Goal: Task Accomplishment & Management: Manage account settings

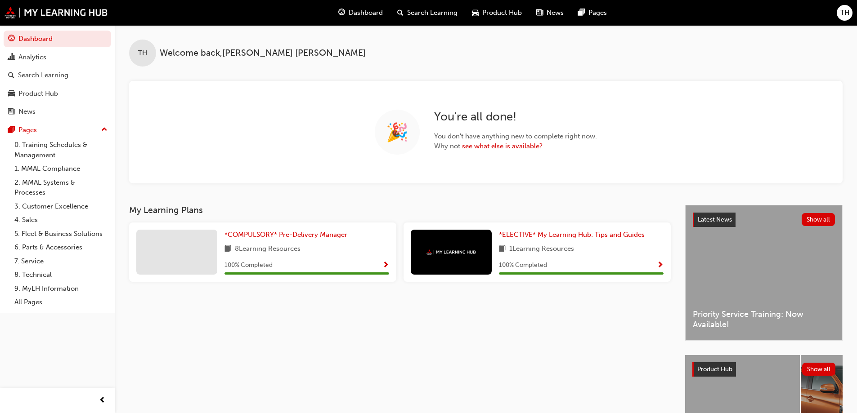
click at [837, 11] on div "TH" at bounding box center [845, 13] width 16 height 16
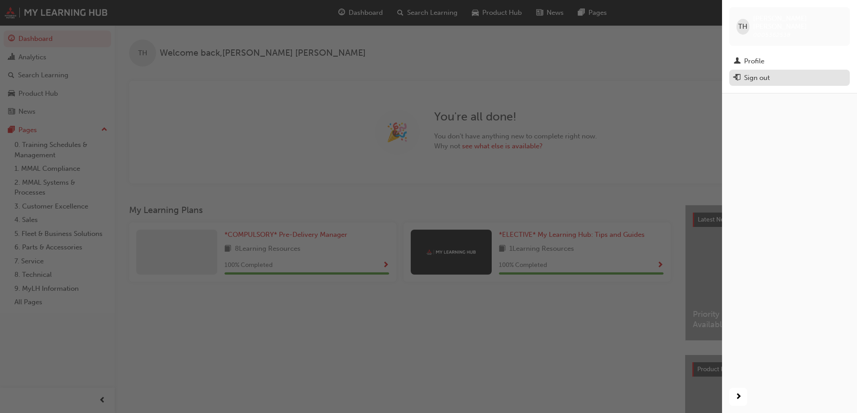
click at [815, 72] on div "Sign out" at bounding box center [790, 77] width 112 height 11
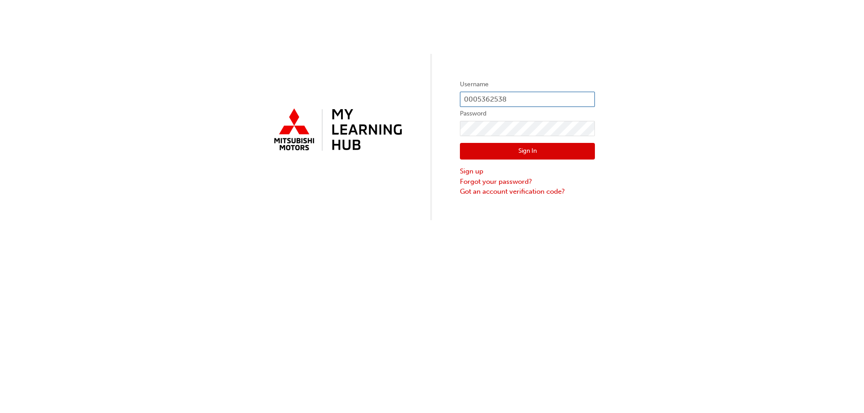
click at [526, 97] on input "0005362538" at bounding box center [527, 99] width 135 height 15
type input "0005621684"
click at [562, 152] on button "Sign In" at bounding box center [527, 151] width 135 height 17
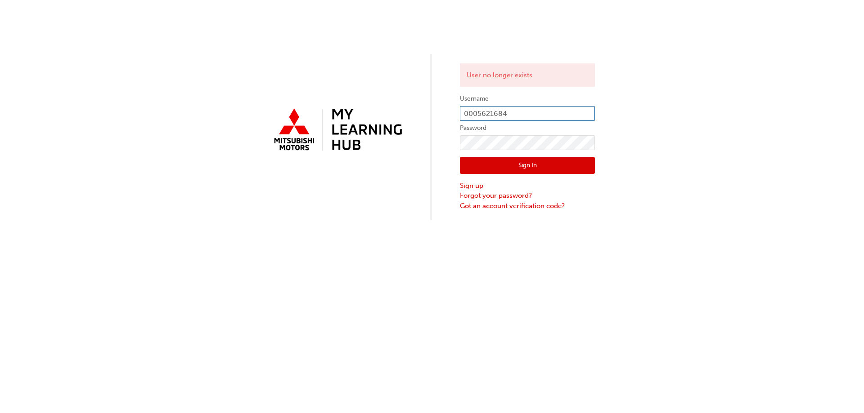
click at [542, 109] on input "0005621684" at bounding box center [527, 113] width 135 height 15
type input "0005362538"
click at [555, 170] on button "Sign In" at bounding box center [527, 165] width 135 height 17
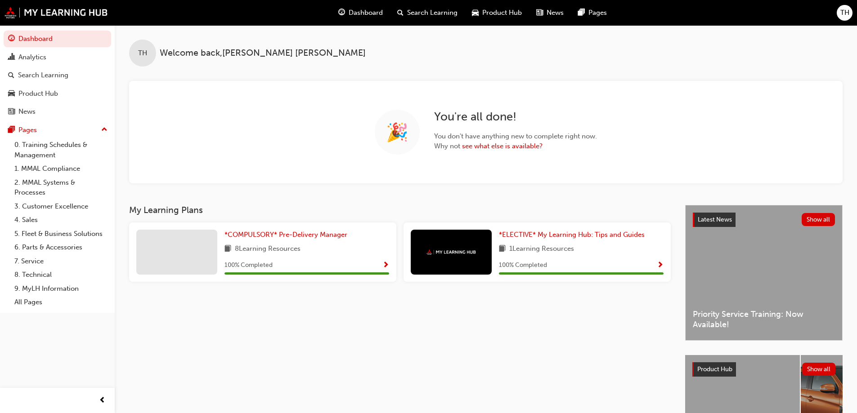
click at [840, 9] on span "TH" at bounding box center [844, 13] width 9 height 10
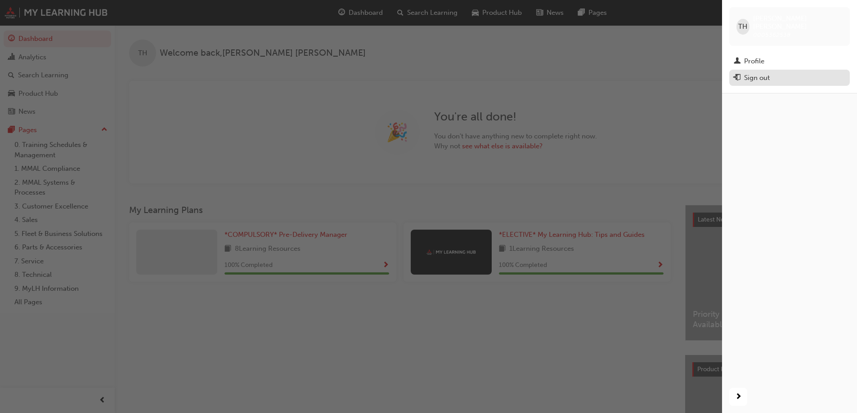
click at [761, 73] on div "Sign out" at bounding box center [757, 78] width 26 height 10
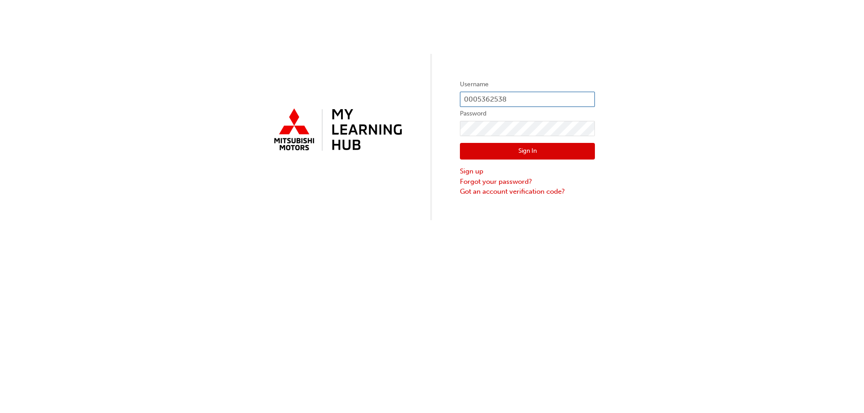
click at [524, 95] on input "0005362538" at bounding box center [527, 99] width 135 height 15
type input "0005680768"
click at [544, 152] on button "Sign In" at bounding box center [527, 151] width 135 height 17
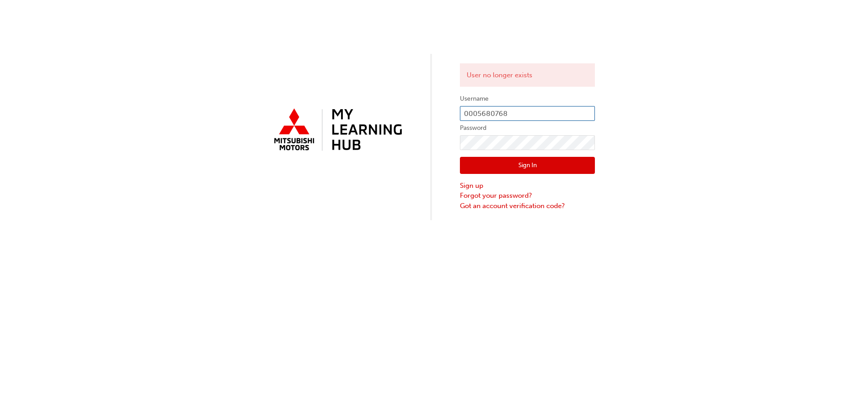
click at [553, 117] on input "0005680768" at bounding box center [527, 113] width 135 height 15
type input "0005621684"
click at [535, 169] on button "Sign In" at bounding box center [527, 165] width 135 height 17
click at [538, 114] on input "0005621684" at bounding box center [527, 113] width 135 height 15
click at [537, 113] on input "0005621684" at bounding box center [527, 113] width 135 height 15
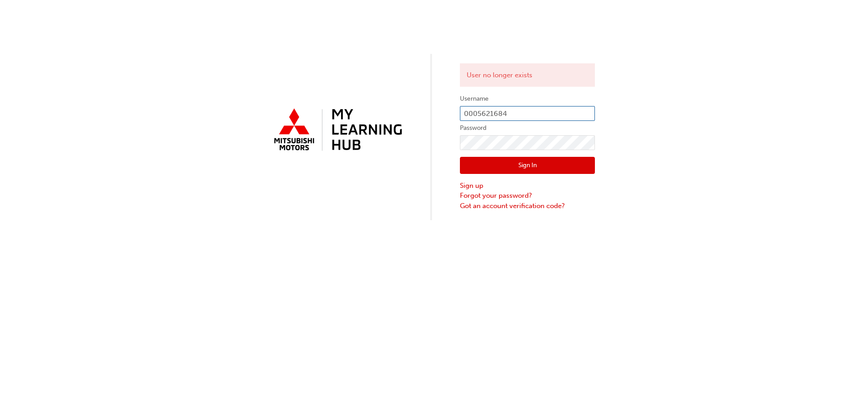
type input "0005680891"
click at [545, 164] on button "Sign In" at bounding box center [527, 165] width 135 height 17
click at [529, 110] on input "0005680891" at bounding box center [527, 113] width 135 height 15
type input "0005680768"
click at [541, 162] on button "Sign In" at bounding box center [527, 165] width 135 height 17
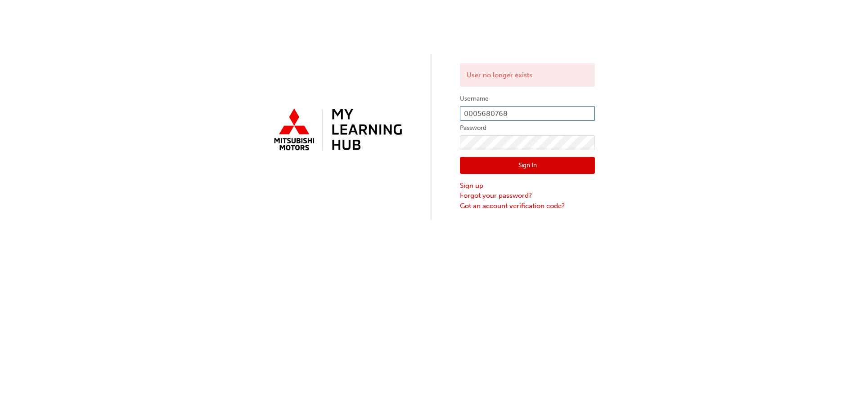
click at [534, 117] on input "0005680768" at bounding box center [527, 113] width 135 height 15
type input "0005980249"
click at [510, 166] on button "Sign In" at bounding box center [527, 165] width 135 height 17
